Goal: Transaction & Acquisition: Purchase product/service

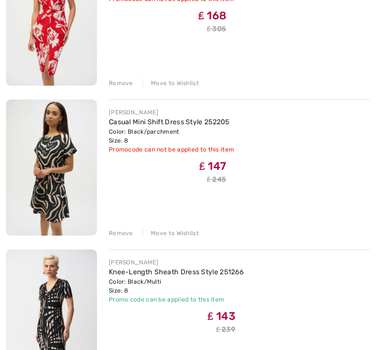
scroll to position [354, 0]
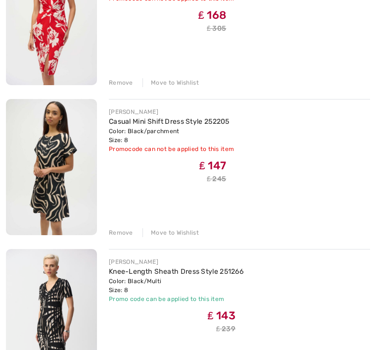
click at [129, 231] on div "Remove" at bounding box center [121, 232] width 24 height 9
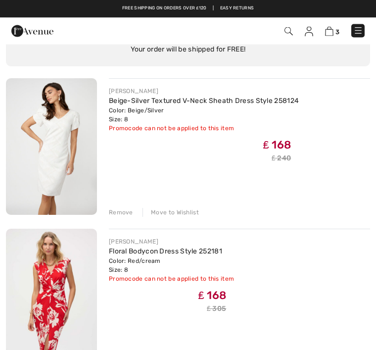
scroll to position [74, 0]
click at [125, 208] on div "Remove" at bounding box center [121, 212] width 24 height 9
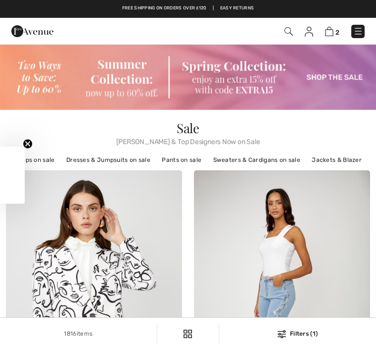
checkbox input "true"
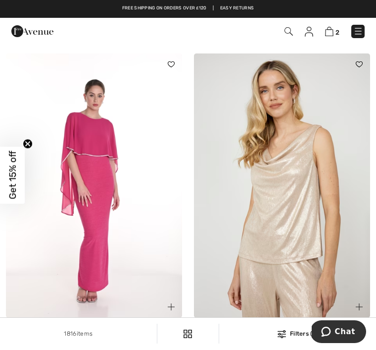
scroll to position [3536, 0]
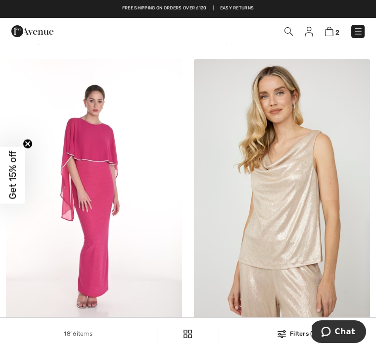
click at [101, 164] on img at bounding box center [94, 191] width 176 height 264
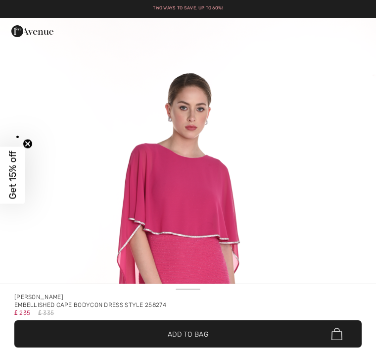
checkbox input "true"
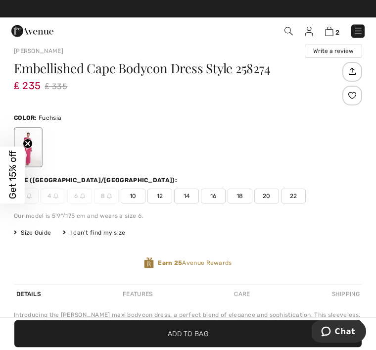
scroll to position [285, 0]
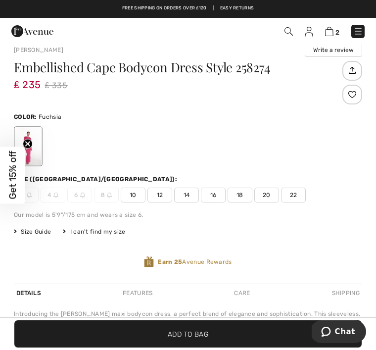
click at [46, 227] on span "Size Guide" at bounding box center [32, 231] width 37 height 9
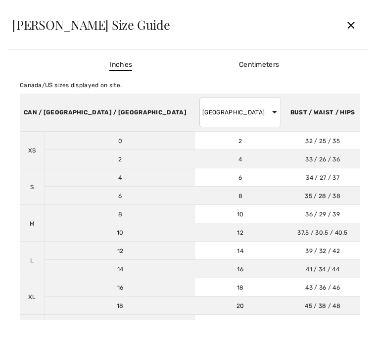
click at [306, 213] on span "36 / 29 / 39" at bounding box center [323, 214] width 35 height 7
click at [351, 33] on div "✕" at bounding box center [351, 24] width 26 height 21
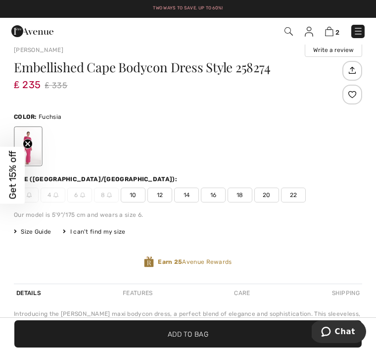
click at [333, 28] on img at bounding box center [329, 31] width 8 height 9
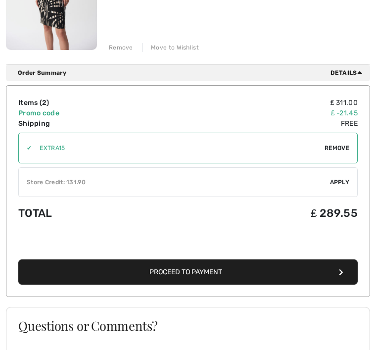
scroll to position [389, 0]
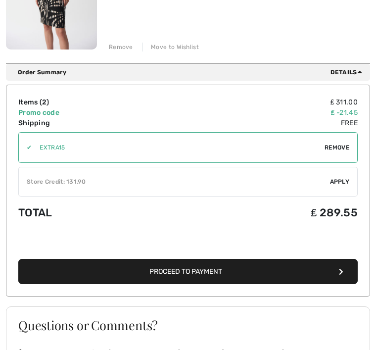
click at [344, 177] on div "✔ Store Credit: 131.90 Apply Remove" at bounding box center [188, 182] width 340 height 30
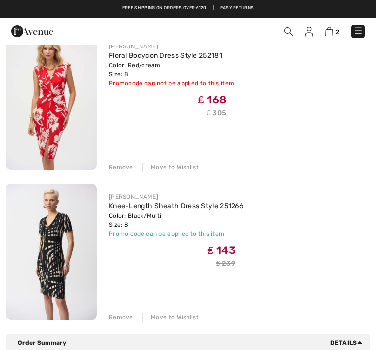
scroll to position [116, 0]
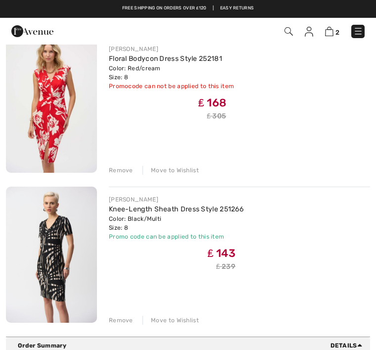
click at [59, 95] on img at bounding box center [51, 104] width 91 height 137
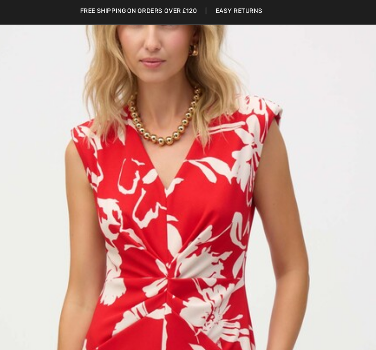
scroll to position [56, 0]
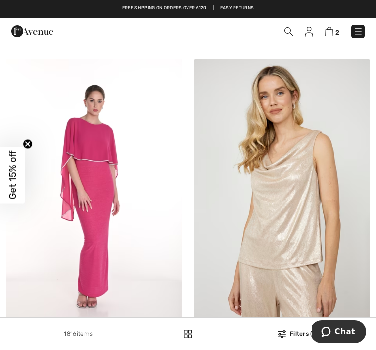
click at [337, 29] on span "2" at bounding box center [338, 32] width 4 height 7
click at [333, 35] on img at bounding box center [329, 31] width 8 height 9
click at [336, 30] on span "2" at bounding box center [338, 32] width 4 height 7
click at [339, 29] on span "2" at bounding box center [338, 32] width 4 height 7
click at [326, 36] on img at bounding box center [329, 31] width 8 height 9
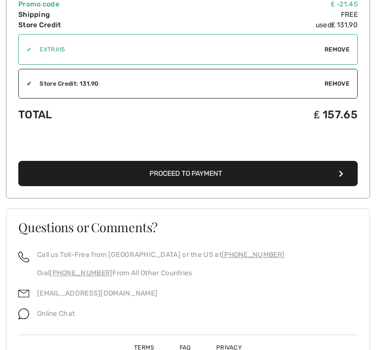
scroll to position [505, 0]
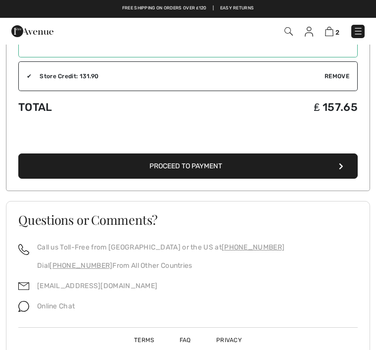
click at [289, 169] on button "Proceed to Payment" at bounding box center [188, 166] width 340 height 25
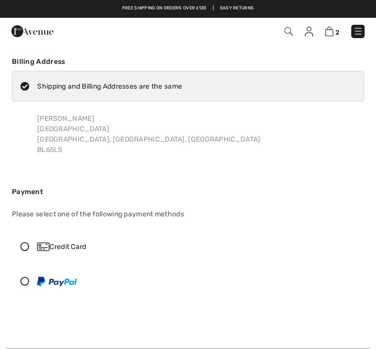
click at [35, 244] on icon at bounding box center [24, 246] width 25 height 9
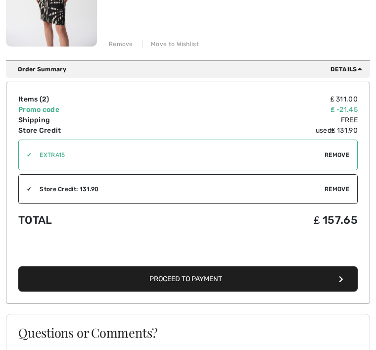
scroll to position [505, 0]
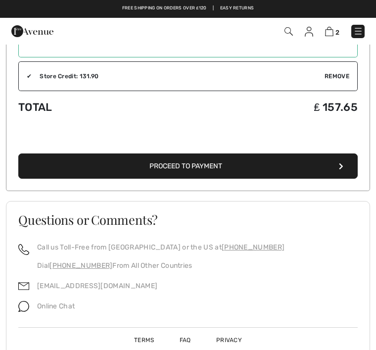
click at [254, 163] on button "Proceed to Payment" at bounding box center [188, 166] width 340 height 25
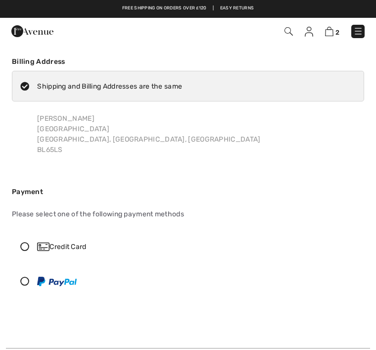
click at [33, 243] on icon at bounding box center [24, 246] width 25 height 9
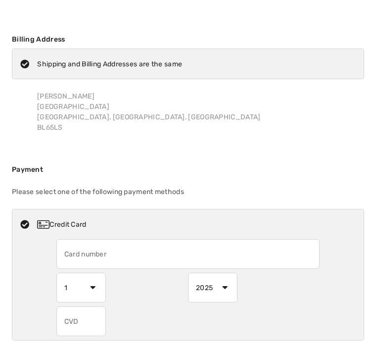
scroll to position [22, 0]
click at [98, 263] on input "text" at bounding box center [188, 254] width 264 height 30
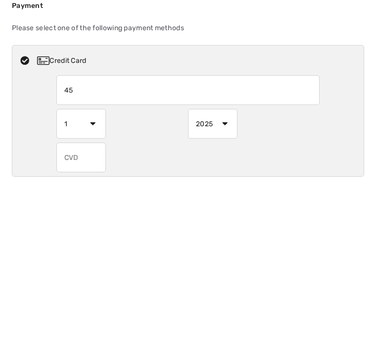
type input "4"
type input "4555720206452504"
click at [91, 273] on select "1 2 3 4 5 6 7 8 9 10 11 12" at bounding box center [81, 288] width 50 height 30
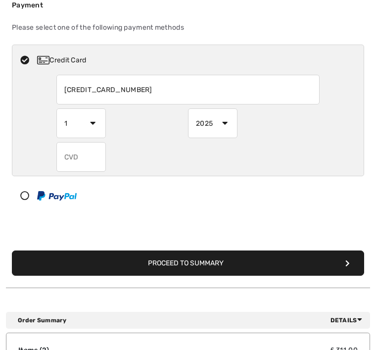
select select "9"
click at [225, 124] on select "2025 2026 2027 2028 2029 2030 2031 2032 2033 2034 2035" at bounding box center [213, 123] width 50 height 30
select select "2028"
click at [82, 157] on input "text" at bounding box center [81, 157] width 50 height 30
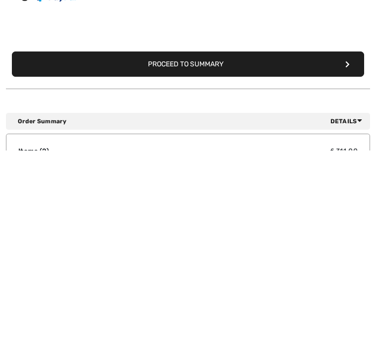
type input "649"
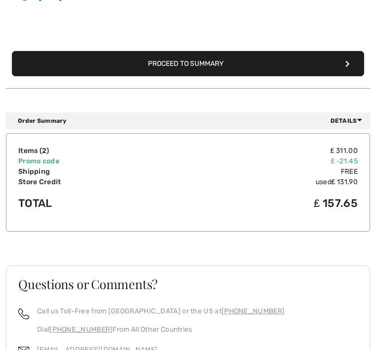
click at [229, 61] on button "Proceed to Summary" at bounding box center [188, 63] width 353 height 25
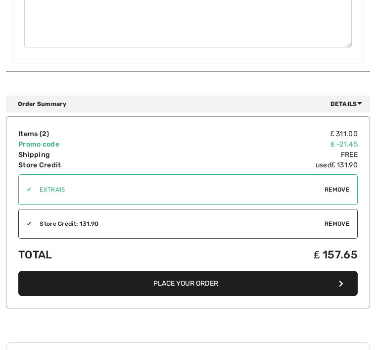
scroll to position [760, 0]
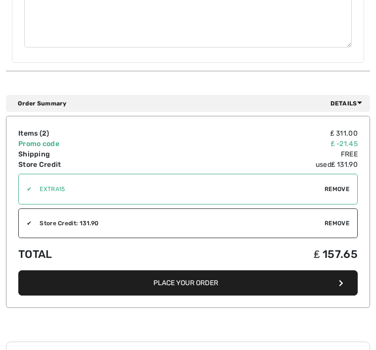
click at [192, 273] on button "Place Your Order" at bounding box center [188, 282] width 340 height 25
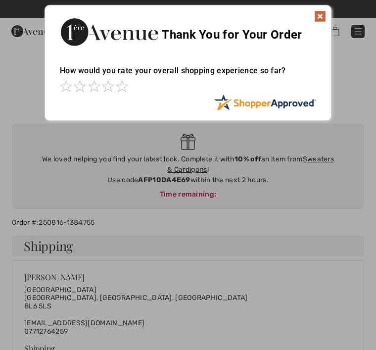
click at [127, 84] on span at bounding box center [122, 86] width 12 height 12
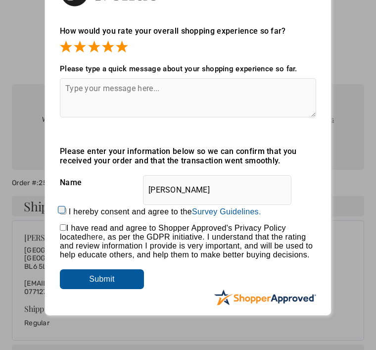
scroll to position [41, 0]
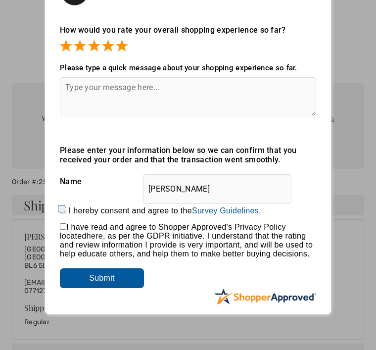
click at [66, 228] on input "checkbox" at bounding box center [63, 226] width 6 height 6
checkbox input "true"
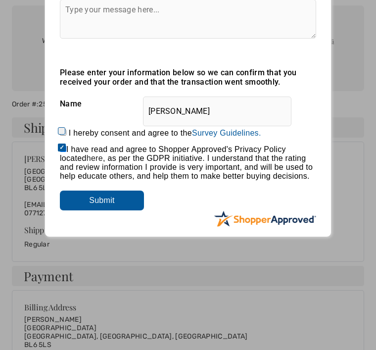
scroll to position [119, 0]
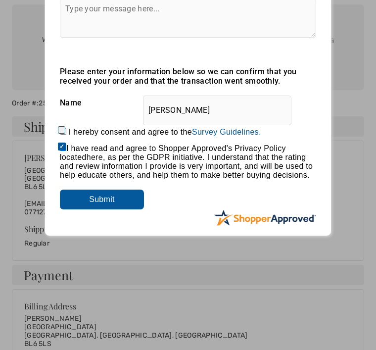
click at [107, 204] on input "Submit" at bounding box center [102, 200] width 84 height 20
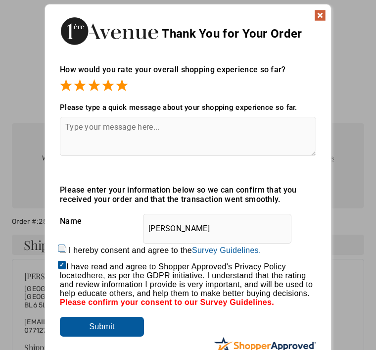
scroll to position [11, 0]
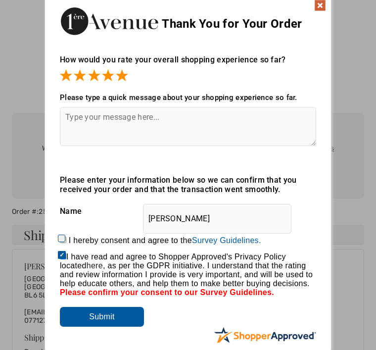
click at [325, 5] on img at bounding box center [320, 6] width 12 height 12
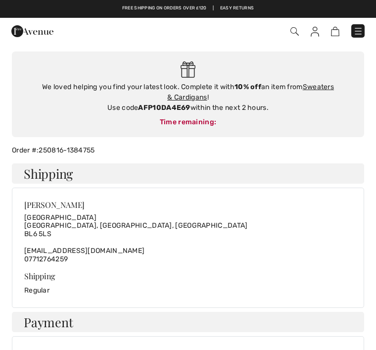
scroll to position [71, 0]
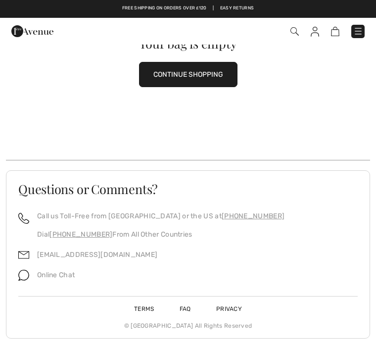
click at [204, 75] on button "CONTINUE SHOPPING" at bounding box center [188, 74] width 99 height 25
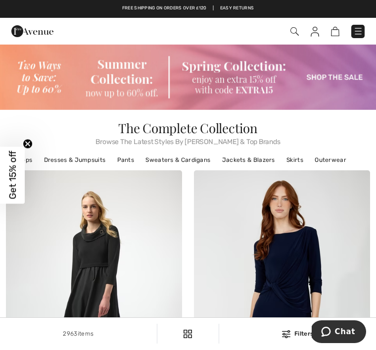
click at [190, 158] on link "Sweaters & Cardigans" at bounding box center [178, 160] width 75 height 13
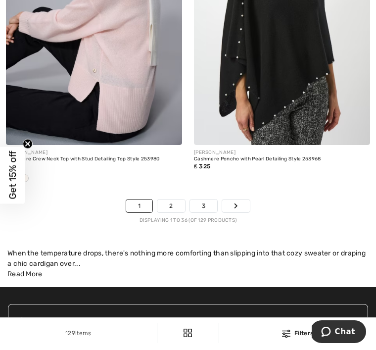
scroll to position [5741, 0]
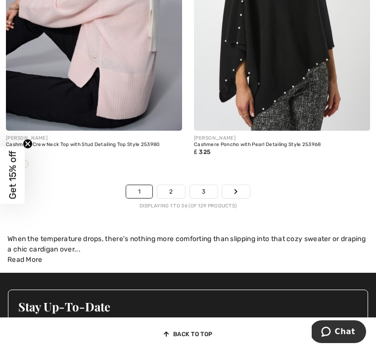
click at [176, 185] on link "2" at bounding box center [170, 191] width 27 height 13
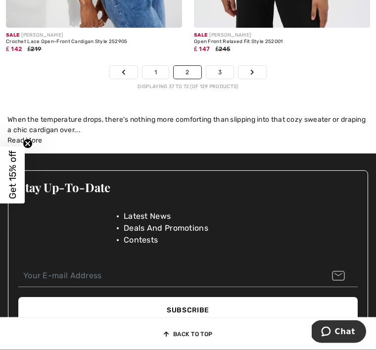
scroll to position [5812, 0]
click at [227, 68] on link "3" at bounding box center [220, 72] width 27 height 13
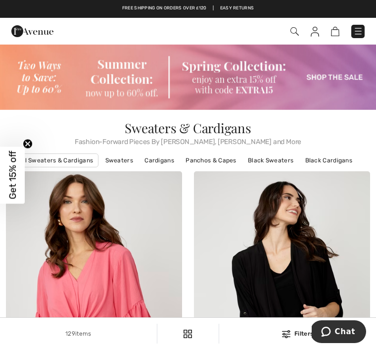
click at [334, 157] on link "Black Cardigans" at bounding box center [329, 160] width 57 height 13
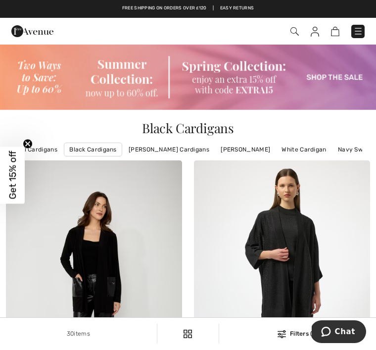
click at [260, 144] on link "Frank Lyman Cardigans" at bounding box center [245, 149] width 59 height 13
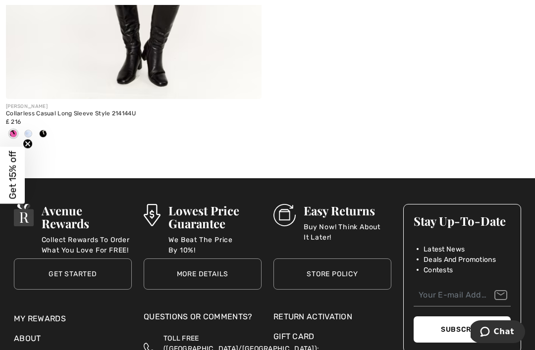
scroll to position [5459, 0]
